Goal: Navigation & Orientation: Find specific page/section

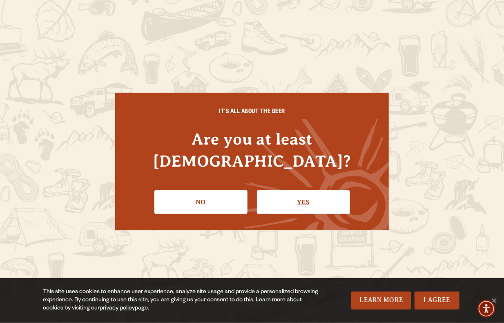
click at [279, 190] on link "Yes" at bounding box center [303, 202] width 93 height 24
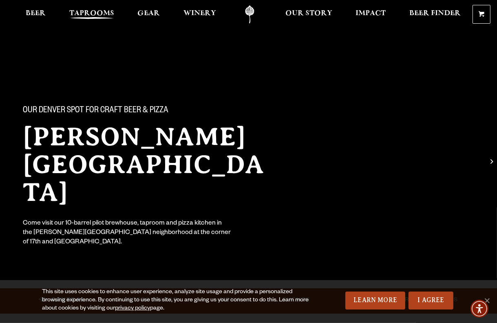
click at [105, 11] on span "Taprooms" at bounding box center [91, 13] width 45 height 7
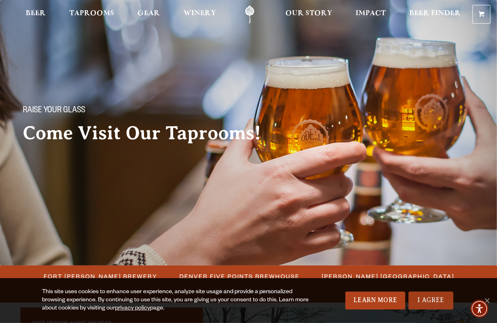
click at [442, 297] on link "I Agree" at bounding box center [431, 300] width 45 height 18
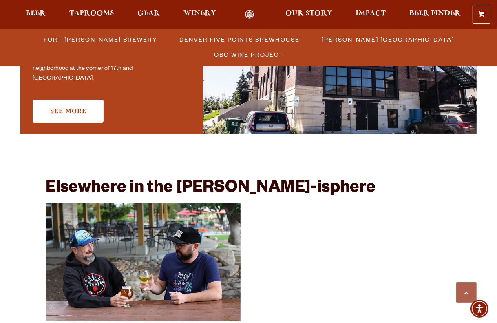
scroll to position [666, 0]
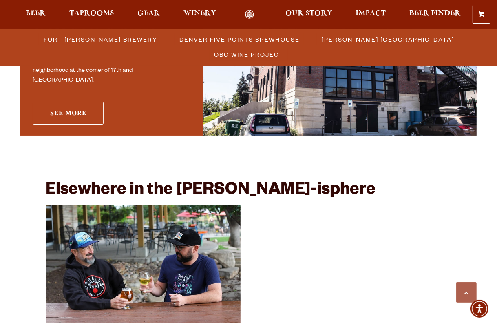
click at [97, 104] on link "See More" at bounding box center [68, 113] width 71 height 23
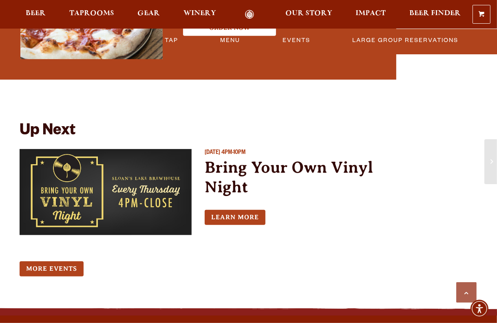
scroll to position [568, 0]
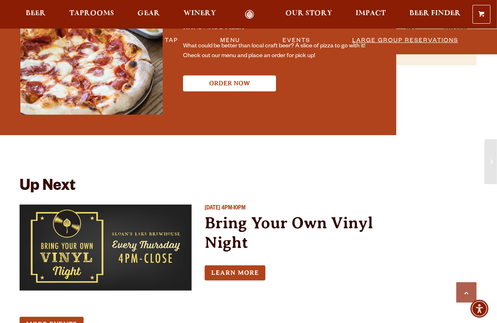
click at [390, 40] on link "Large Group Reservations" at bounding box center [405, 40] width 113 height 19
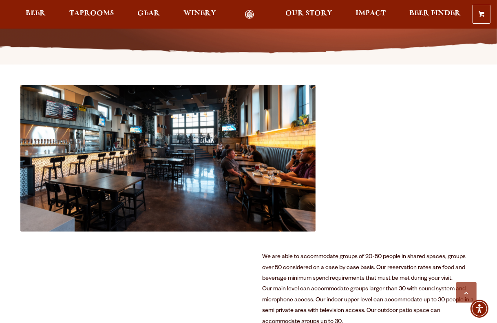
scroll to position [217, 0]
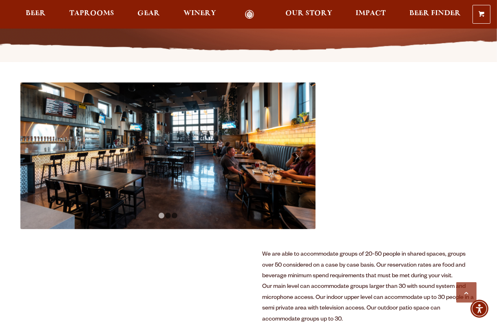
click at [299, 156] on link "Next" at bounding box center [297, 156] width 24 height 24
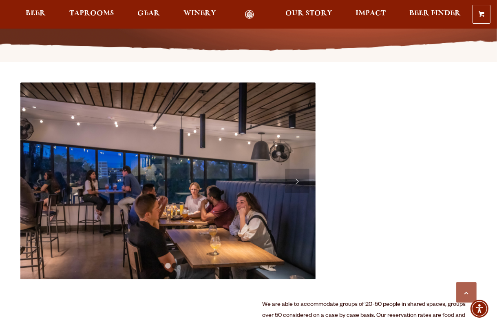
click at [300, 183] on link "Next" at bounding box center [297, 181] width 24 height 24
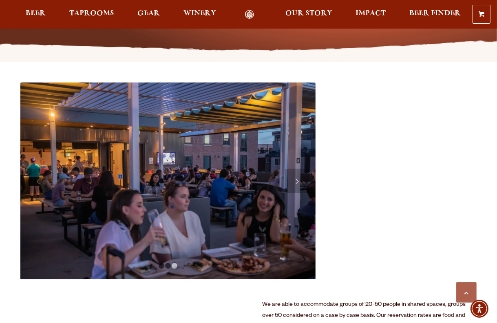
click at [300, 182] on link "Next" at bounding box center [297, 181] width 24 height 24
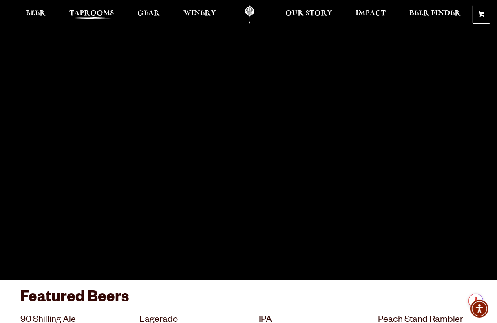
click at [101, 12] on span "Taprooms" at bounding box center [91, 13] width 45 height 7
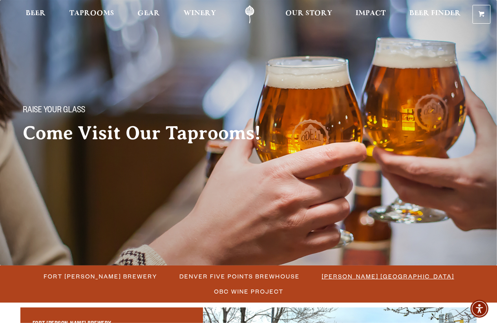
click at [322, 272] on span "[PERSON_NAME] [GEOGRAPHIC_DATA]" at bounding box center [388, 276] width 133 height 12
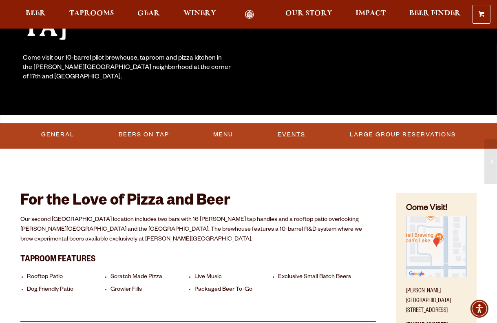
scroll to position [166, 0]
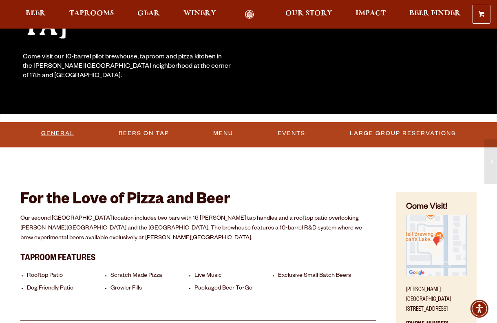
click at [72, 132] on link "General" at bounding box center [58, 133] width 40 height 19
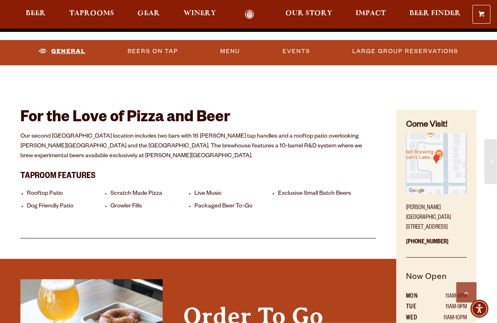
scroll to position [236, 0]
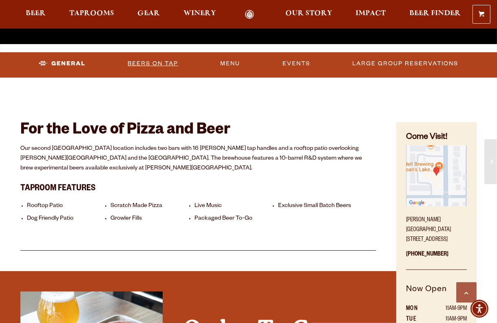
click at [149, 63] on link "Beers On Tap" at bounding box center [152, 63] width 57 height 19
click at [142, 64] on link "Beers On Tap" at bounding box center [147, 63] width 72 height 19
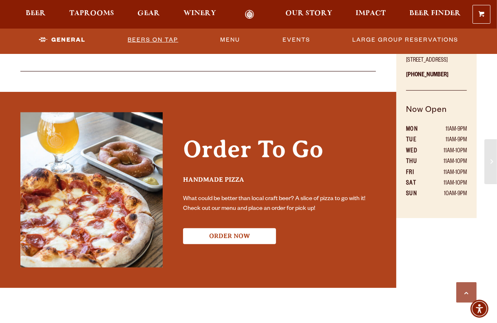
scroll to position [413, 0]
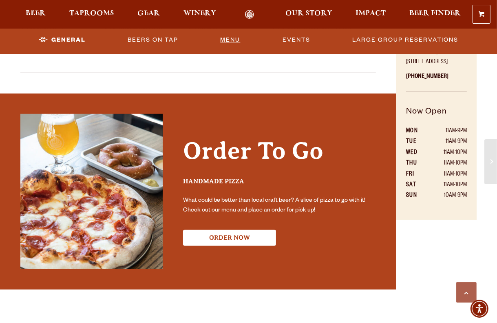
click at [231, 39] on link "Menu" at bounding box center [230, 40] width 27 height 19
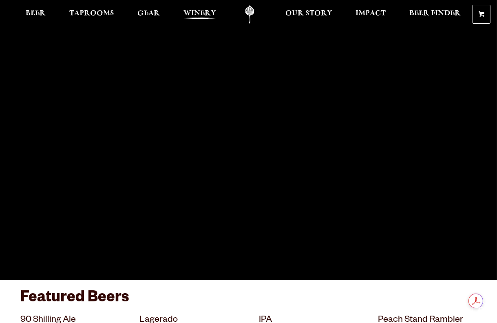
click at [206, 14] on span "Winery" at bounding box center [200, 13] width 33 height 7
click at [107, 15] on span "Taprooms" at bounding box center [91, 13] width 45 height 7
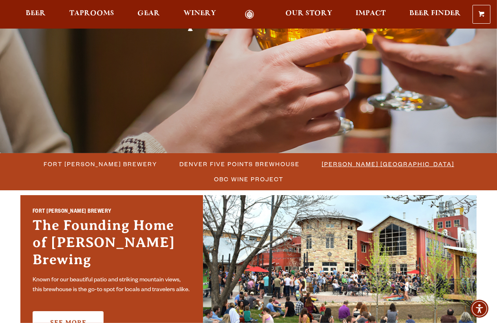
scroll to position [113, 0]
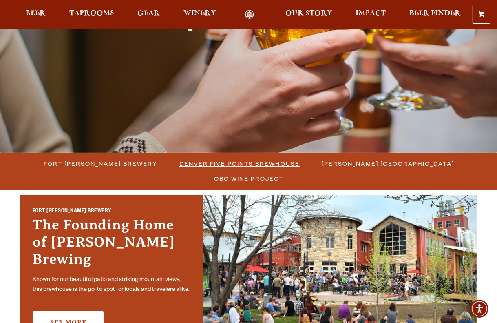
click at [209, 167] on span "Denver Five Points Brewhouse" at bounding box center [240, 164] width 120 height 12
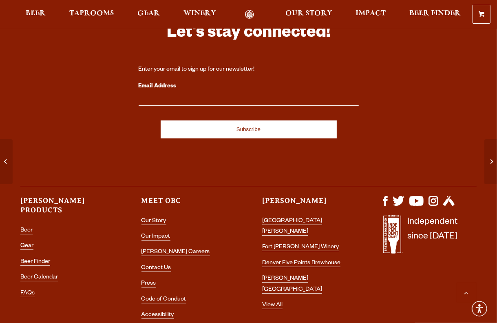
scroll to position [2576, 0]
